Goal: Check status: Check status

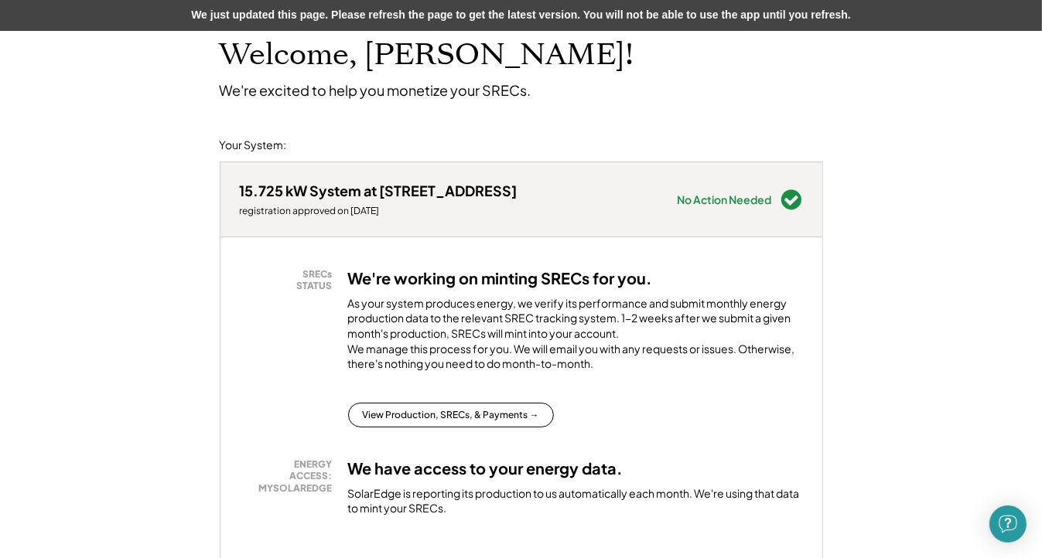
scroll to position [155, 0]
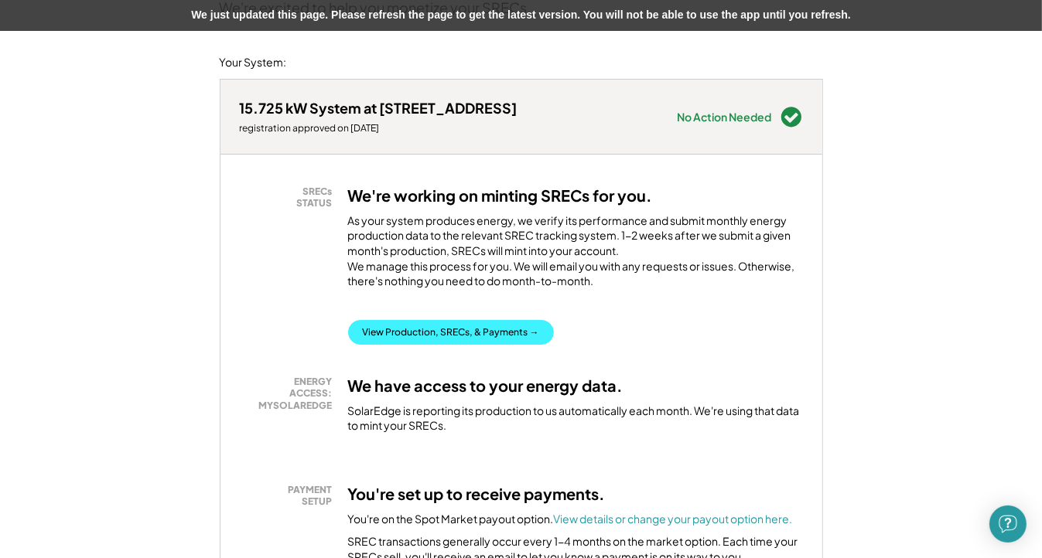
click at [411, 345] on button "View Production, SRECs, & Payments →" at bounding box center [451, 332] width 206 height 25
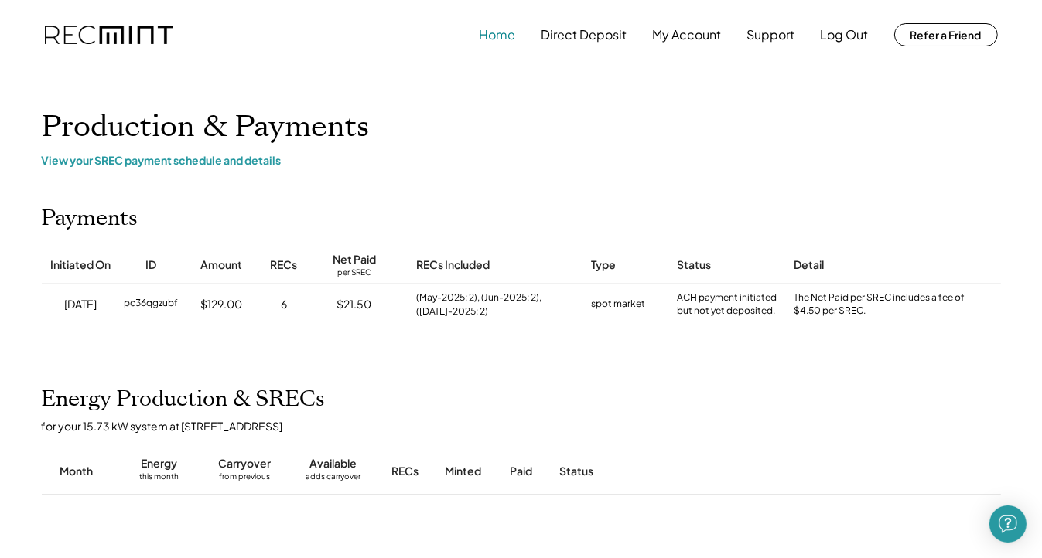
click at [503, 39] on button "Home" at bounding box center [497, 34] width 36 height 31
